Goal: Find contact information: Find contact information

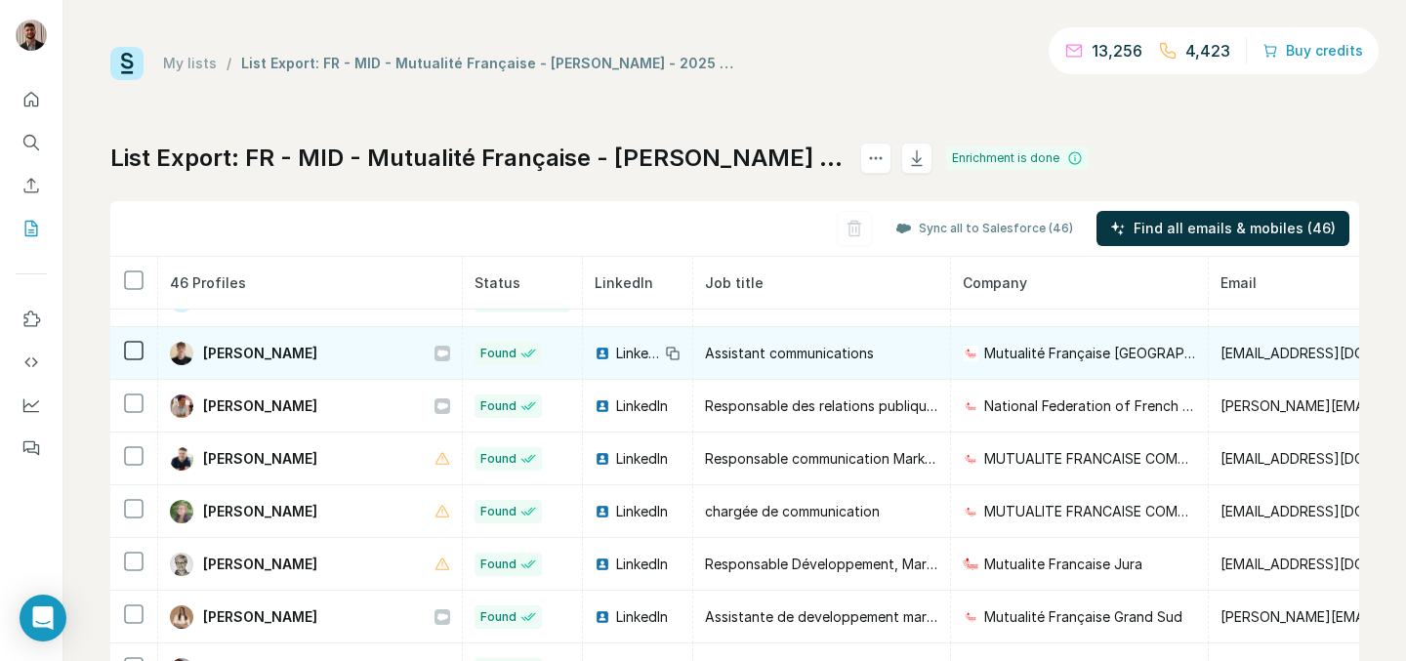
scroll to position [92, 0]
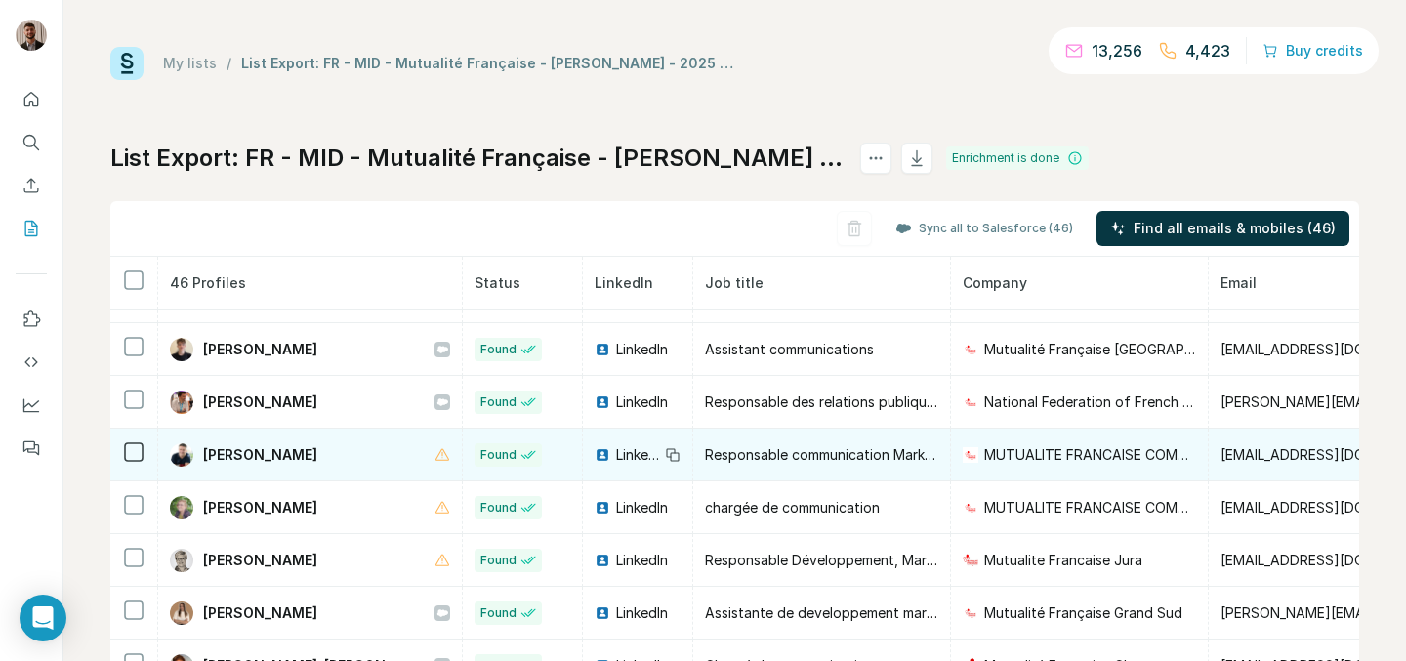
drag, startPoint x: 342, startPoint y: 451, endPoint x: 199, endPoint y: 444, distance: 142.7
click at [199, 444] on div "[PERSON_NAME]" at bounding box center [310, 454] width 280 height 23
copy span "[PERSON_NAME]"
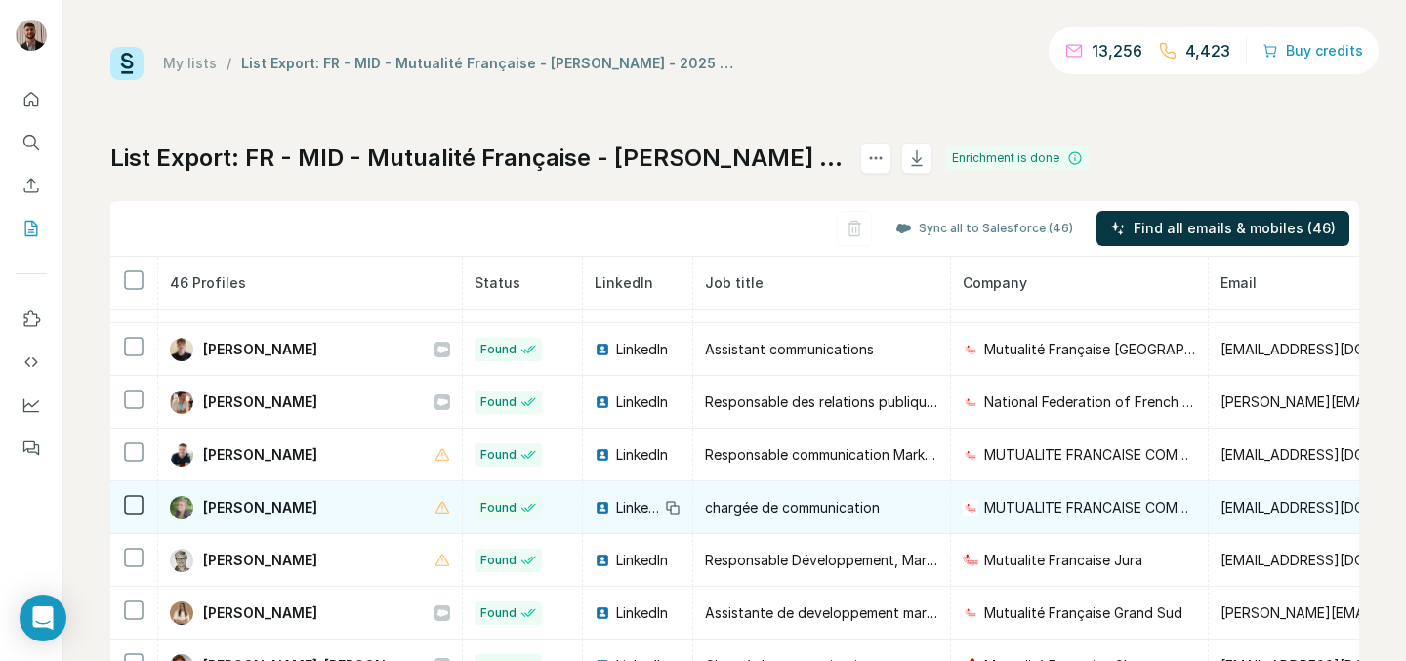
click at [212, 505] on span "[PERSON_NAME]" at bounding box center [260, 508] width 114 height 20
click at [223, 510] on span "[PERSON_NAME]" at bounding box center [260, 508] width 114 height 20
drag, startPoint x: 204, startPoint y: 507, endPoint x: 326, endPoint y: 505, distance: 122.0
click at [317, 505] on span "[PERSON_NAME]" at bounding box center [260, 508] width 114 height 20
copy span "[PERSON_NAME]"
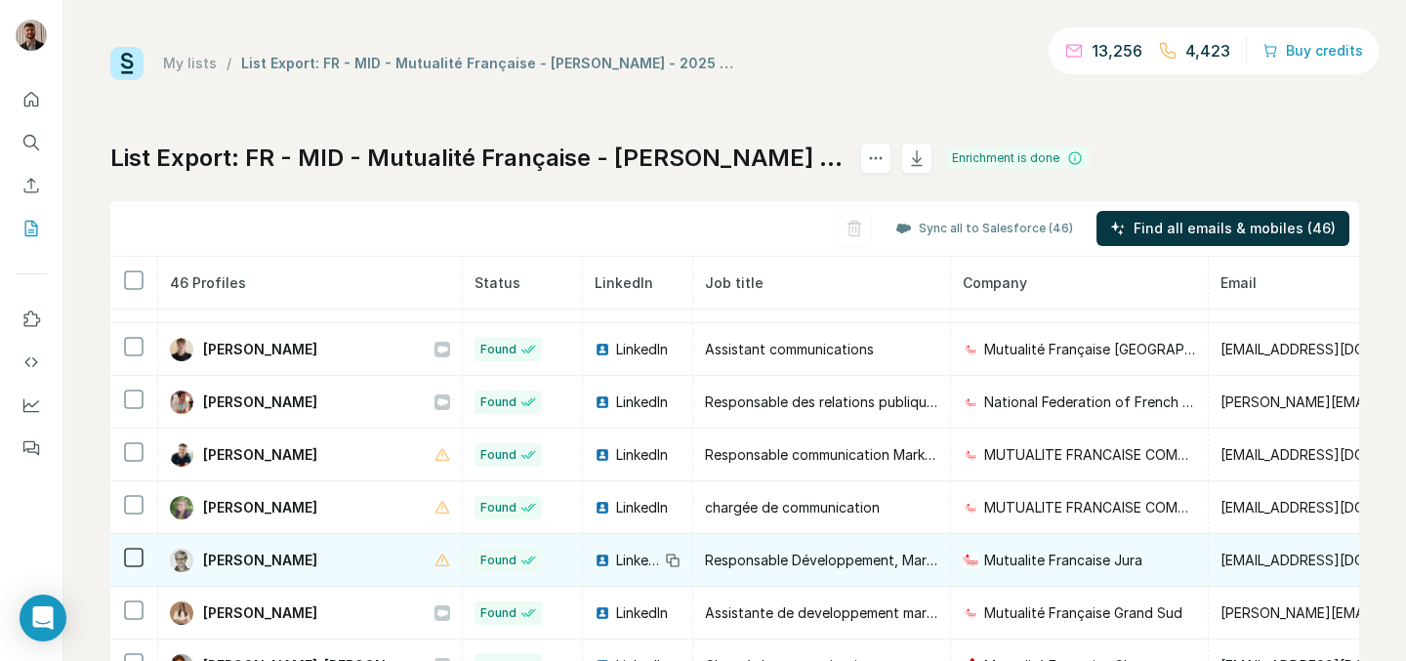
drag, startPoint x: 200, startPoint y: 559, endPoint x: 330, endPoint y: 567, distance: 130.1
click at [330, 567] on div "[PERSON_NAME]" at bounding box center [310, 560] width 280 height 23
copy span "[PERSON_NAME]"
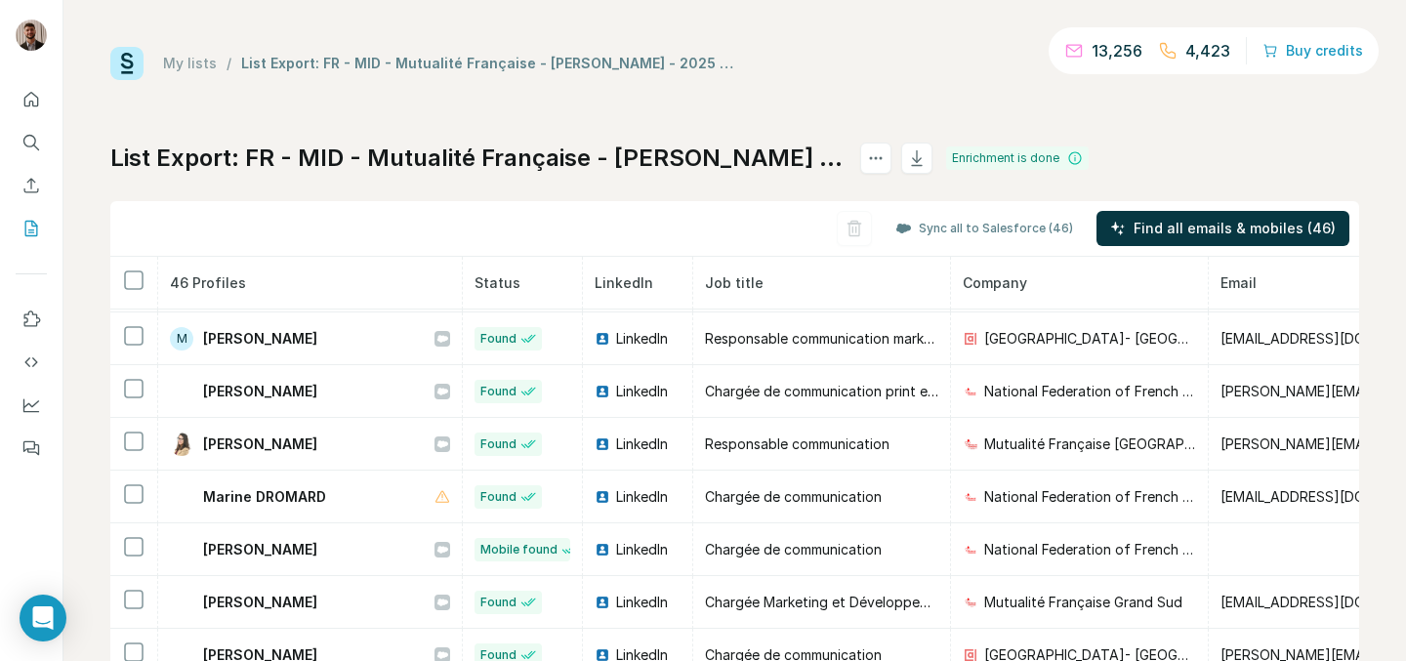
scroll to position [657, 0]
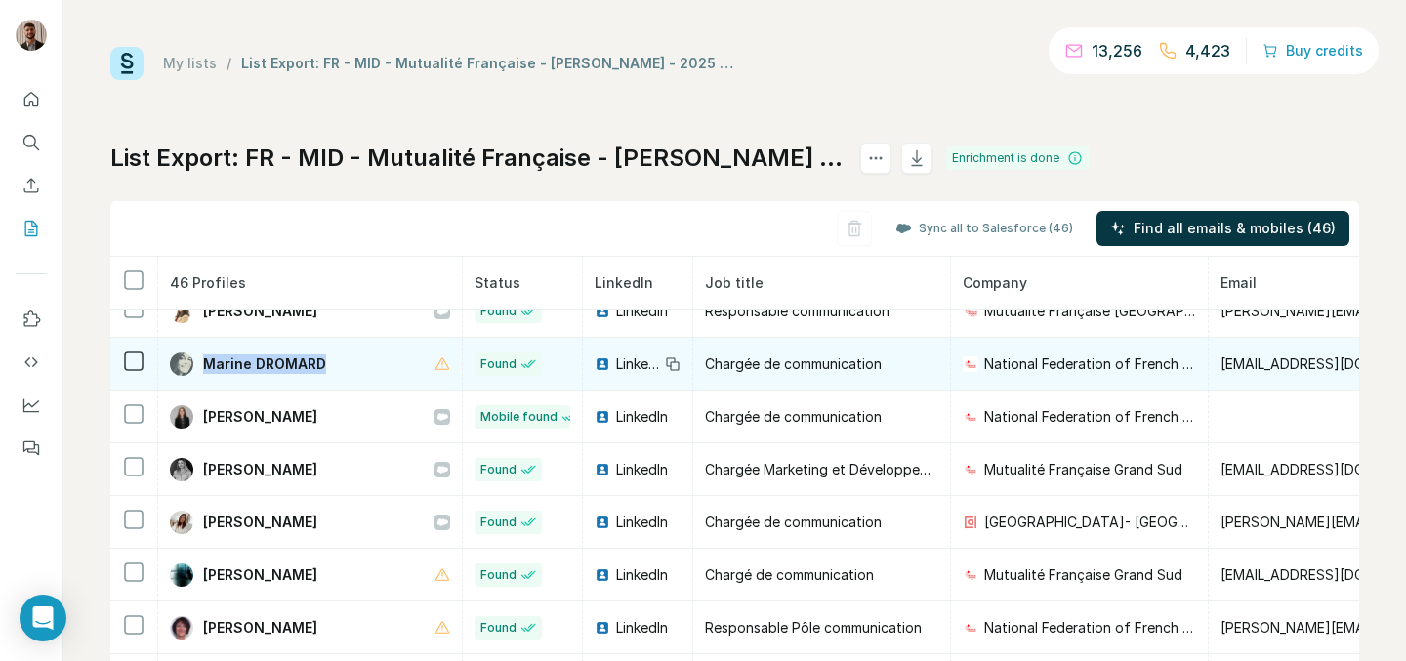
drag, startPoint x: 331, startPoint y: 365, endPoint x: 200, endPoint y: 365, distance: 130.8
click at [200, 365] on div "Marine DROMARD" at bounding box center [310, 363] width 280 height 23
copy span "Marine DROMARD"
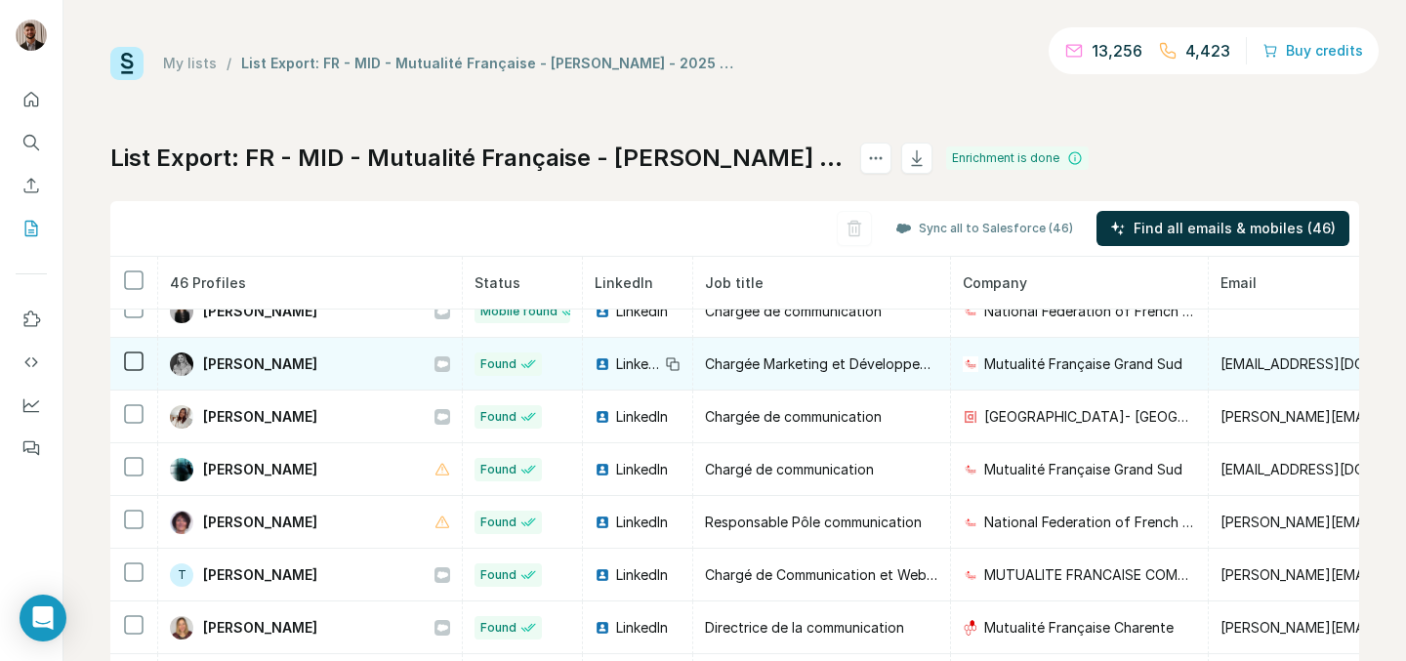
scroll to position [765, 0]
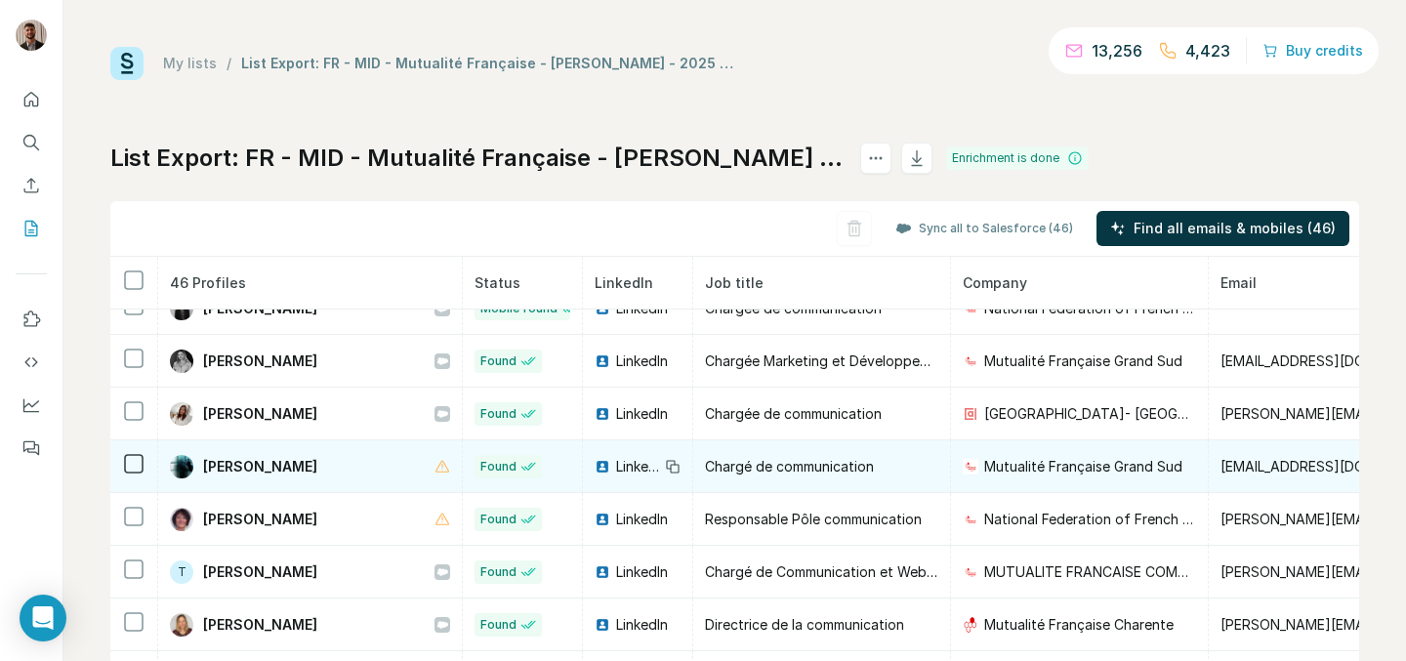
drag, startPoint x: 204, startPoint y: 461, endPoint x: 322, endPoint y: 459, distance: 118.1
click at [317, 459] on span "[PERSON_NAME]" at bounding box center [260, 467] width 114 height 20
copy span "[PERSON_NAME]-S"
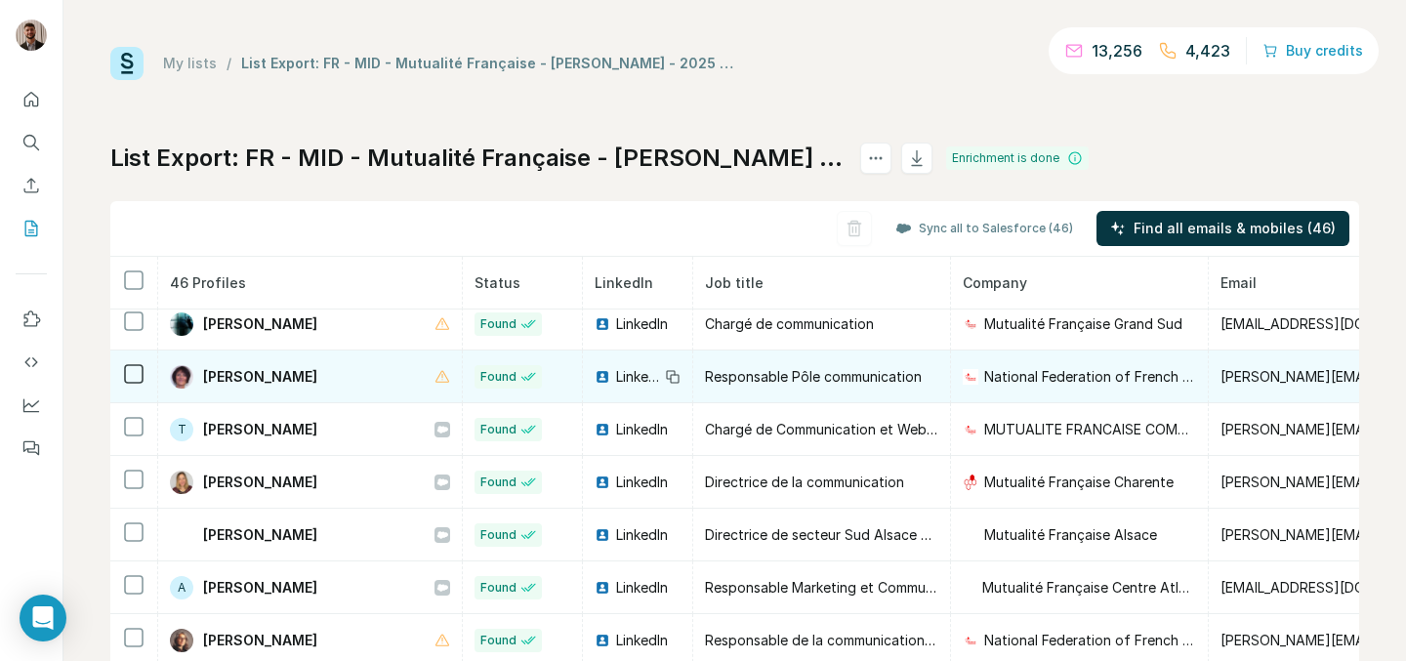
scroll to position [907, 0]
drag, startPoint x: 200, startPoint y: 379, endPoint x: 315, endPoint y: 377, distance: 115.2
click at [315, 377] on div "[PERSON_NAME]" at bounding box center [243, 377] width 147 height 23
copy span "[PERSON_NAME] TH"
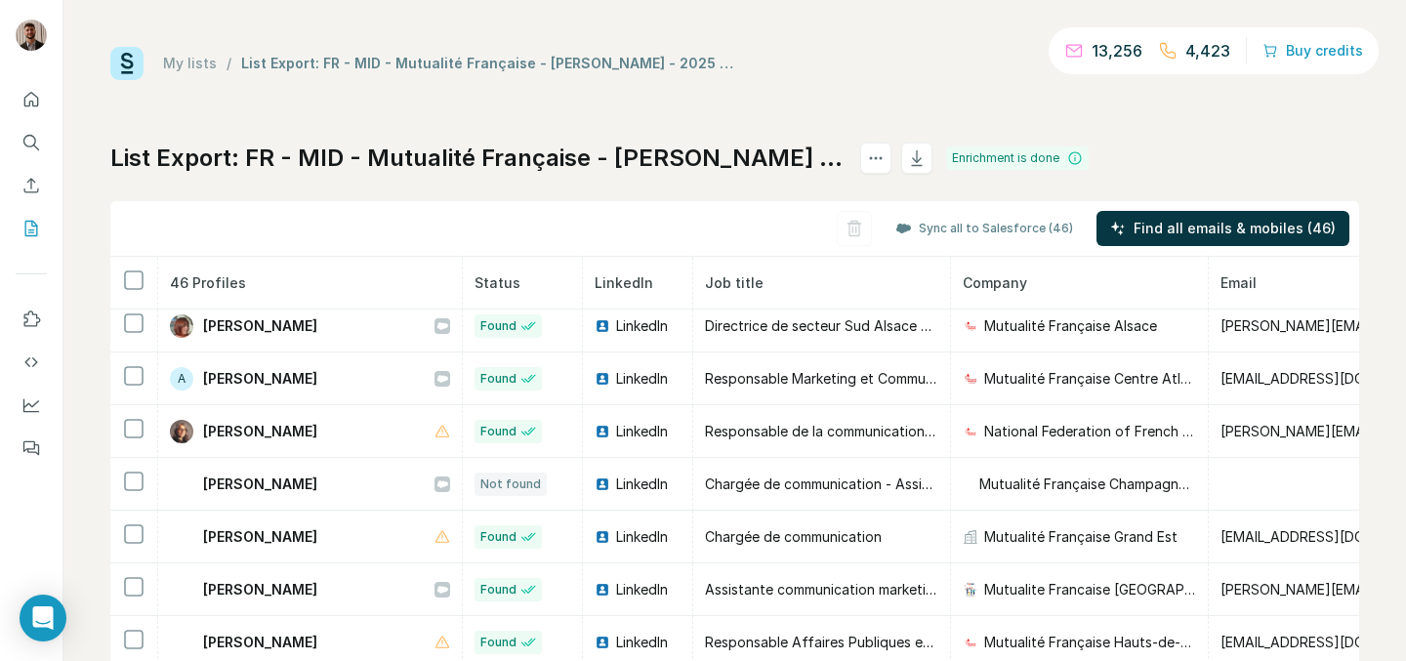
scroll to position [1125, 0]
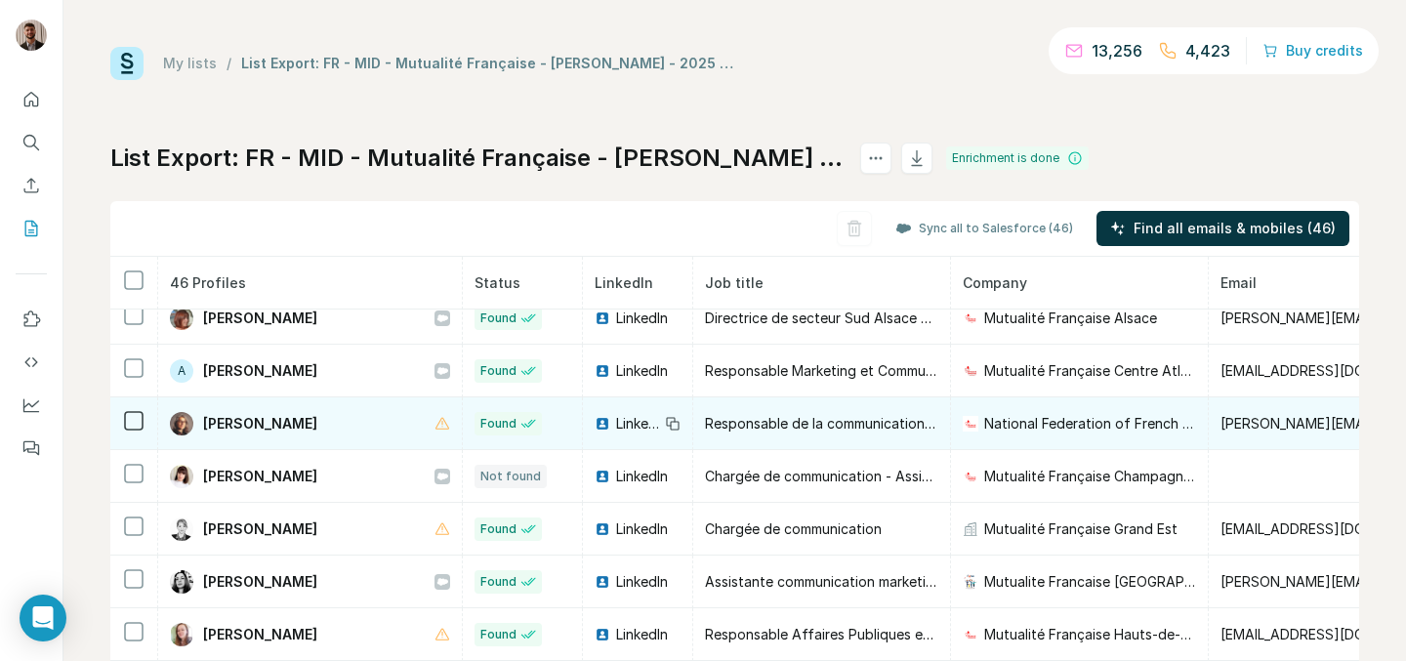
drag, startPoint x: 205, startPoint y: 423, endPoint x: 319, endPoint y: 427, distance: 114.3
click at [317, 427] on span "[PERSON_NAME]" at bounding box center [260, 424] width 114 height 20
copy span "[PERSON_NAME] - Le"
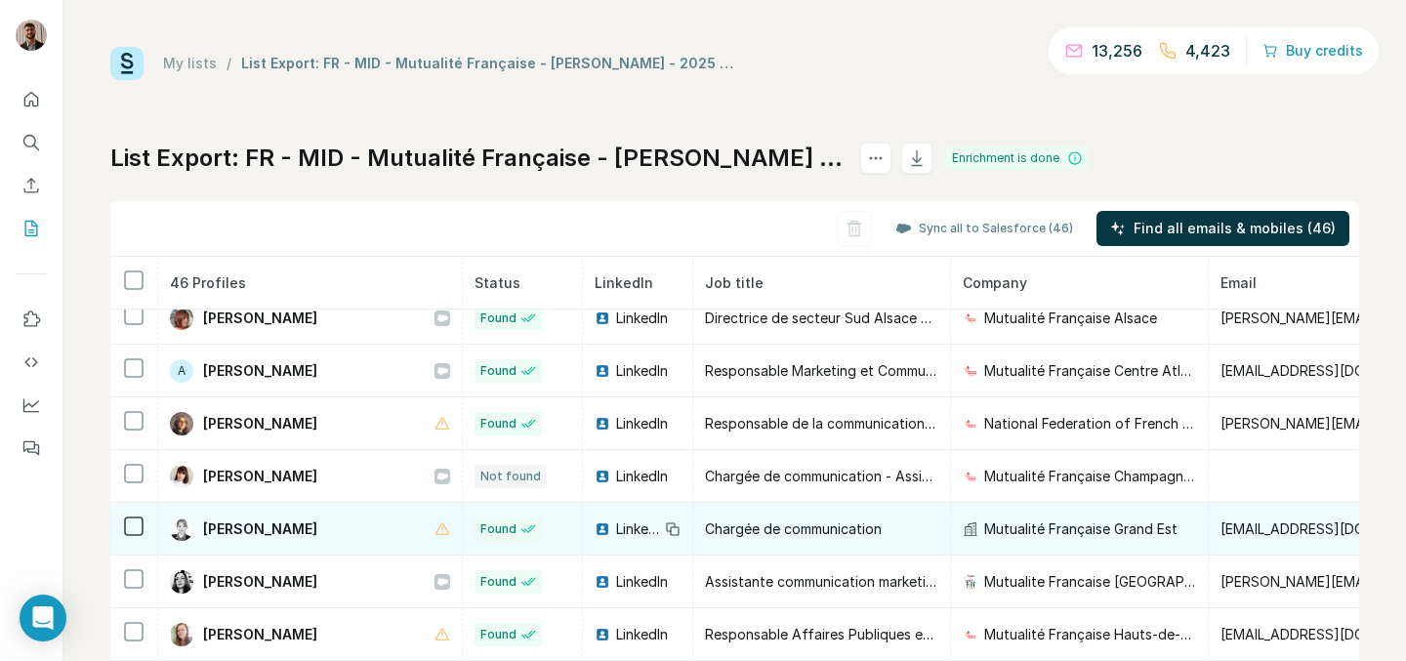
scroll to position [1178, 0]
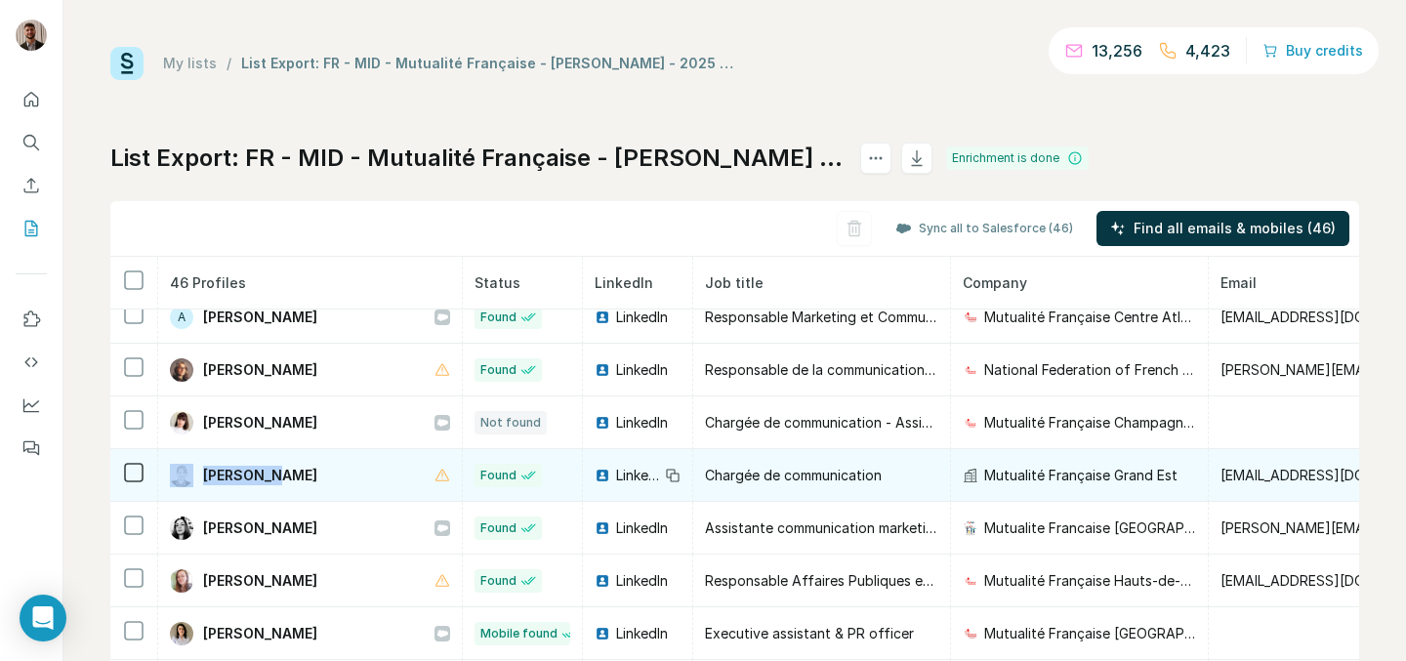
drag, startPoint x: 263, startPoint y: 474, endPoint x: 187, endPoint y: 474, distance: 75.2
click at [187, 474] on div "[PERSON_NAME]" at bounding box center [243, 475] width 147 height 23
copy div "[PERSON_NAME]"
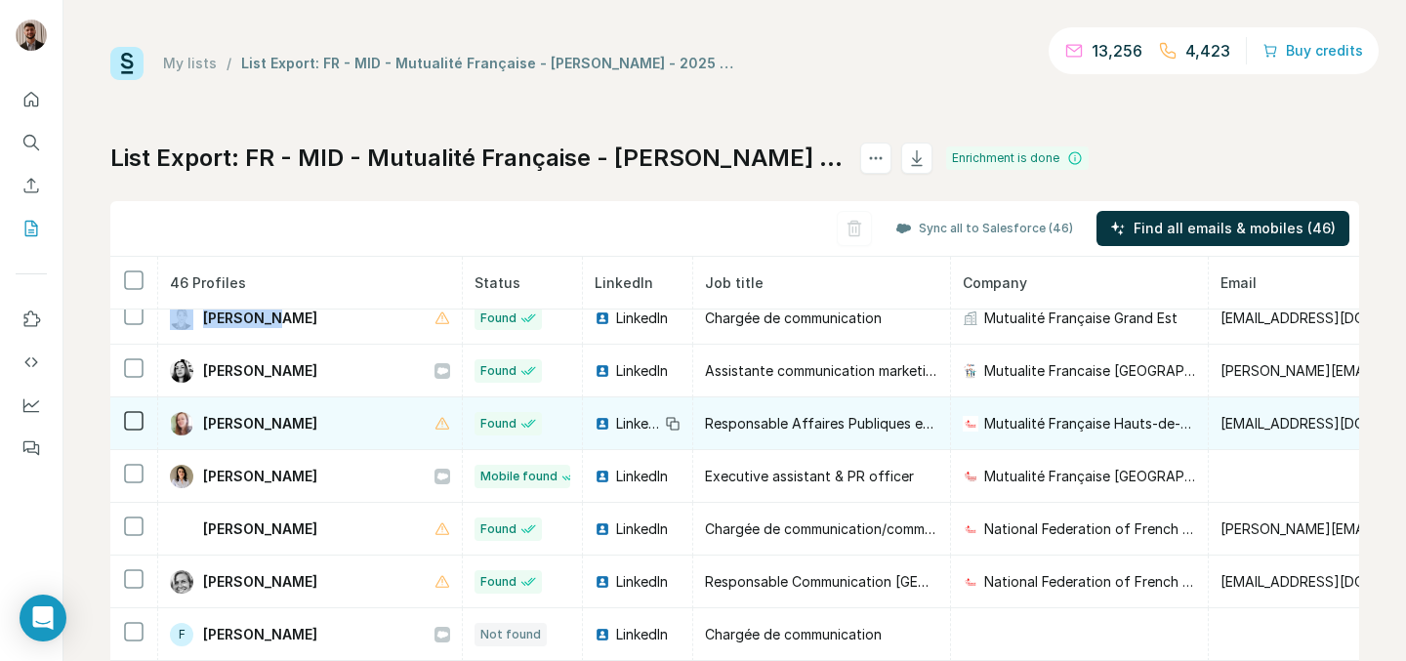
scroll to position [1334, 0]
drag, startPoint x: 201, startPoint y: 422, endPoint x: 320, endPoint y: 423, distance: 119.1
click at [320, 423] on div "[PERSON_NAME]" at bounding box center [310, 425] width 280 height 23
copy span "[PERSON_NAME]"
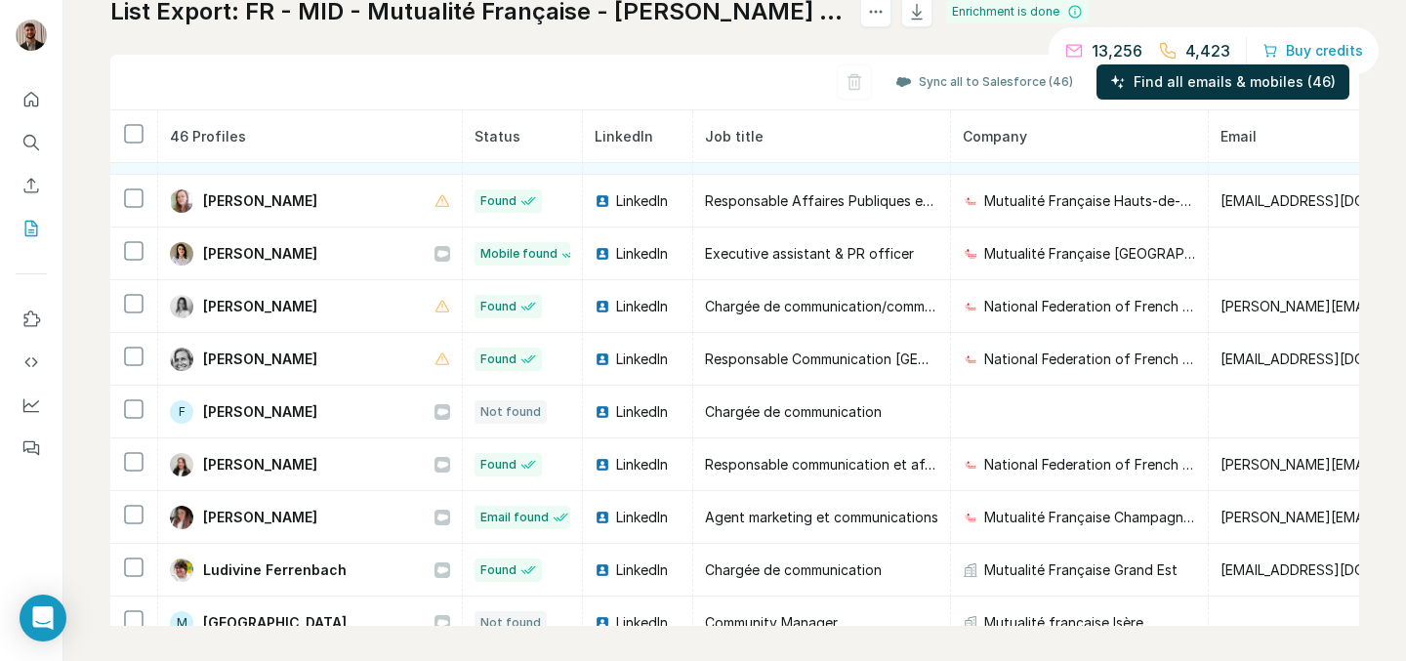
scroll to position [1403, 0]
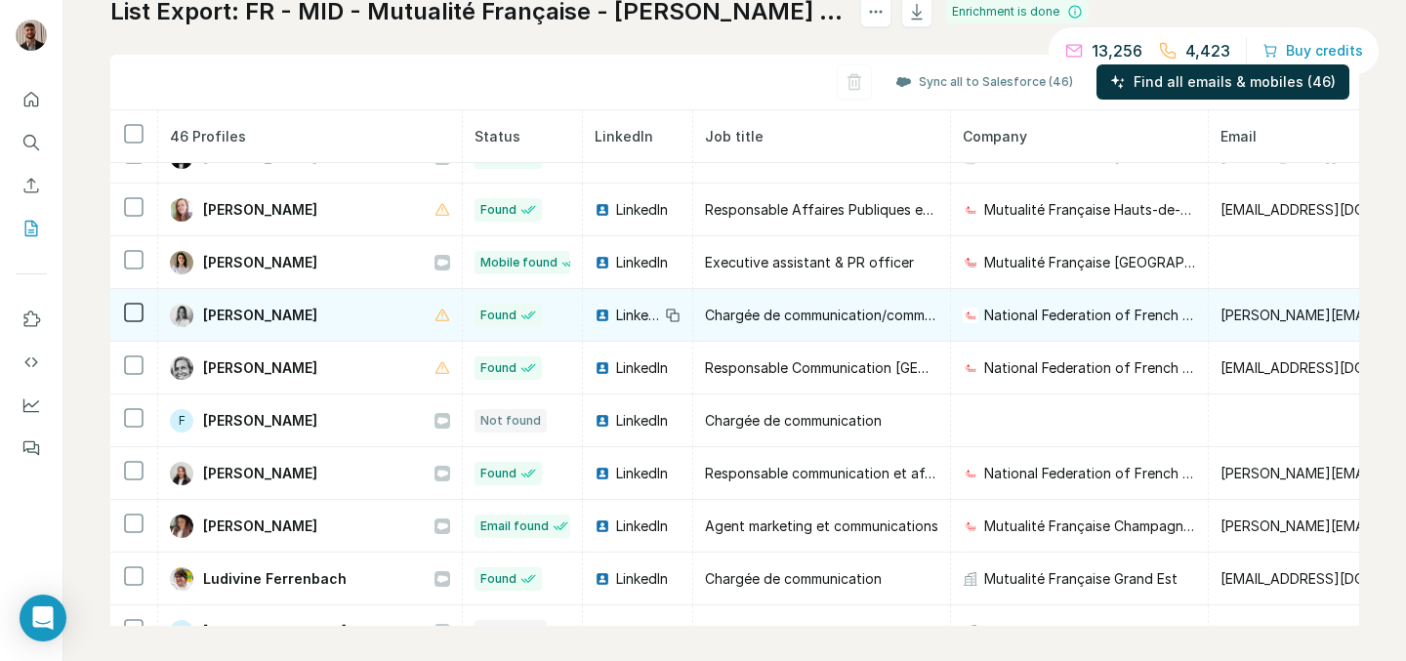
drag, startPoint x: 316, startPoint y: 313, endPoint x: 205, endPoint y: 317, distance: 111.4
click at [205, 317] on div "[PERSON_NAME]" at bounding box center [310, 315] width 280 height 23
copy span "[PERSON_NAME]"
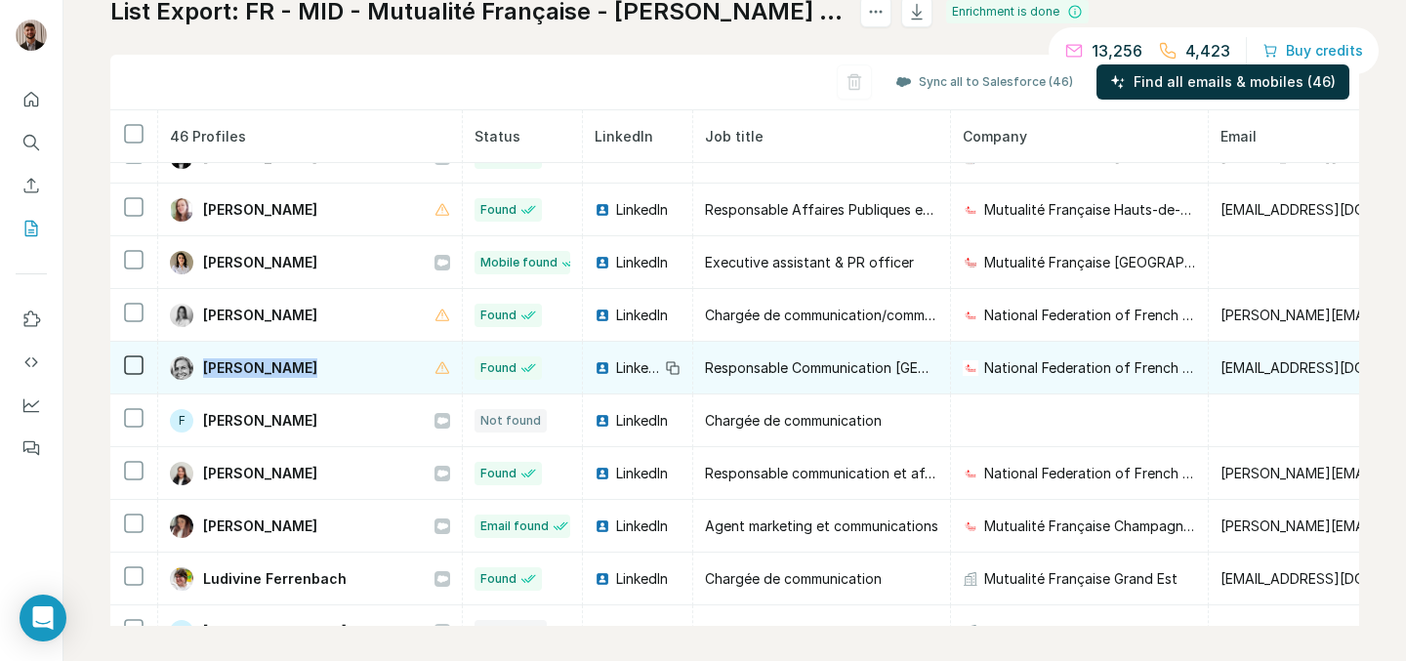
drag, startPoint x: 299, startPoint y: 359, endPoint x: 199, endPoint y: 359, distance: 99.6
click at [199, 359] on div "[PERSON_NAME]" at bounding box center [310, 367] width 280 height 23
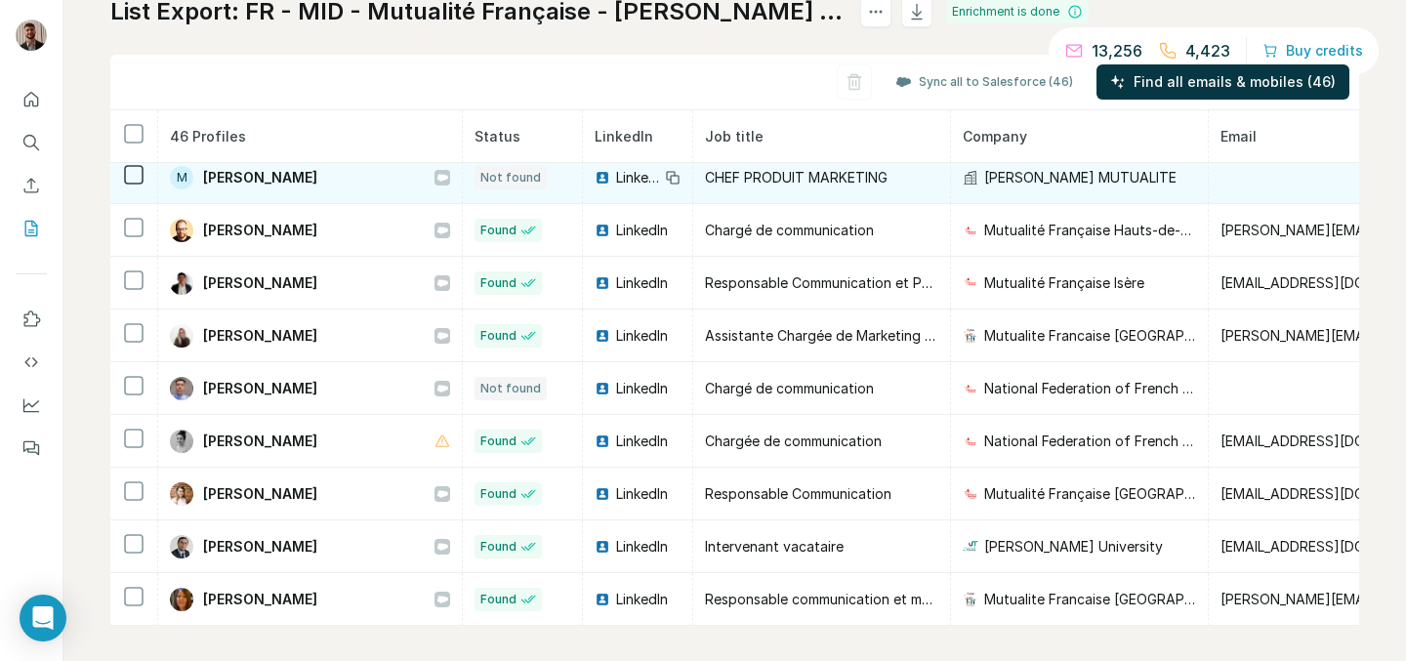
scroll to position [158, 0]
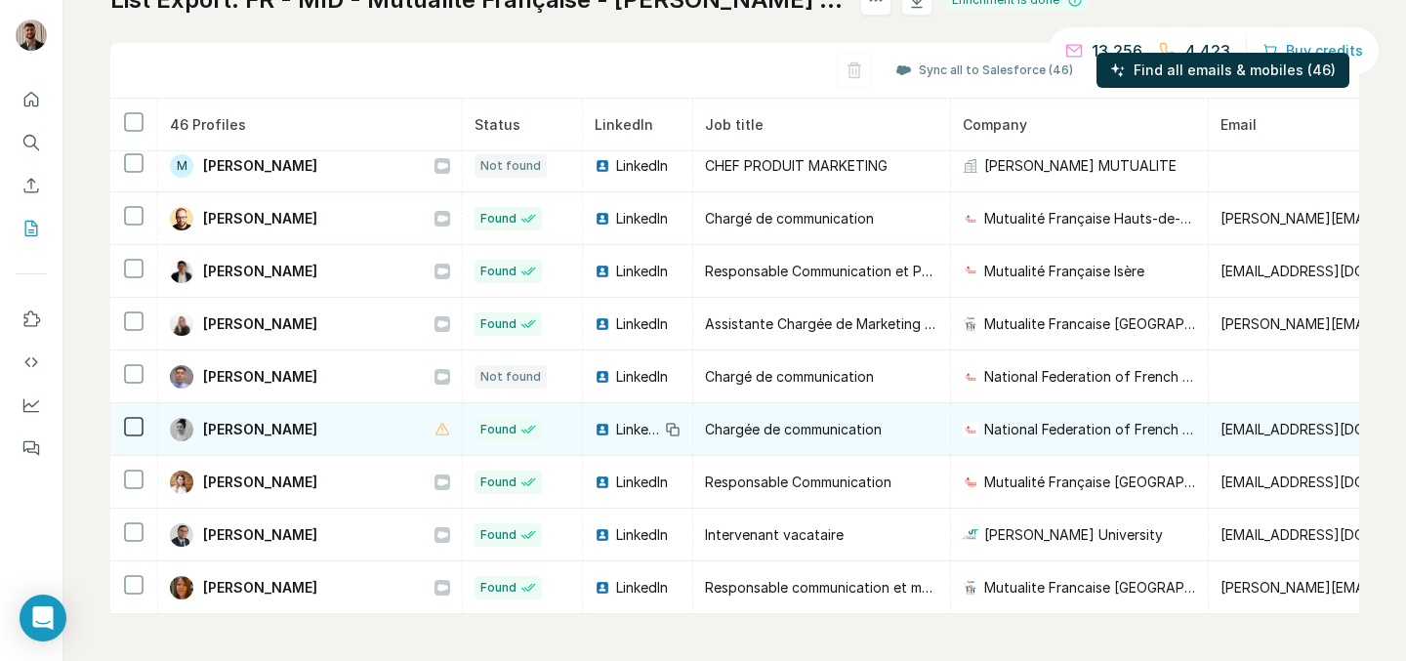
drag, startPoint x: 324, startPoint y: 438, endPoint x: 197, endPoint y: 436, distance: 126.9
click at [197, 436] on div "[PERSON_NAME]" at bounding box center [310, 429] width 280 height 23
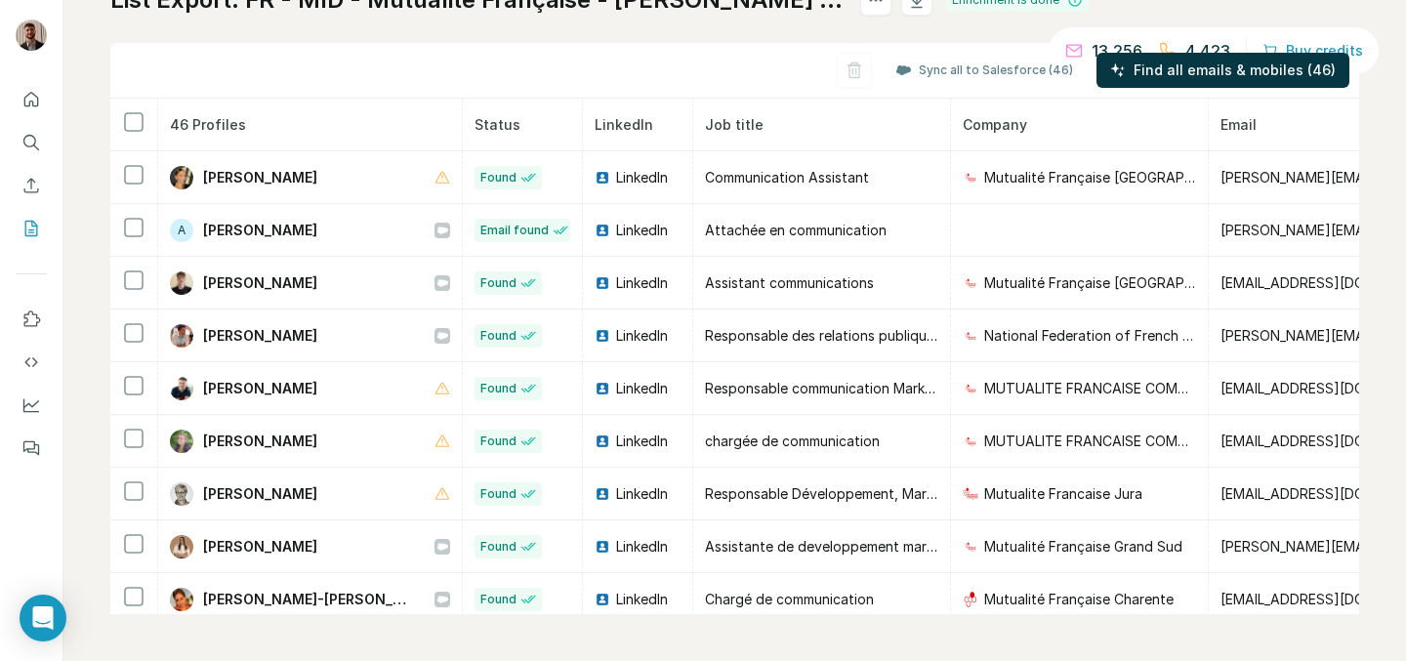
scroll to position [0, 0]
